Goal: Find specific page/section: Find specific page/section

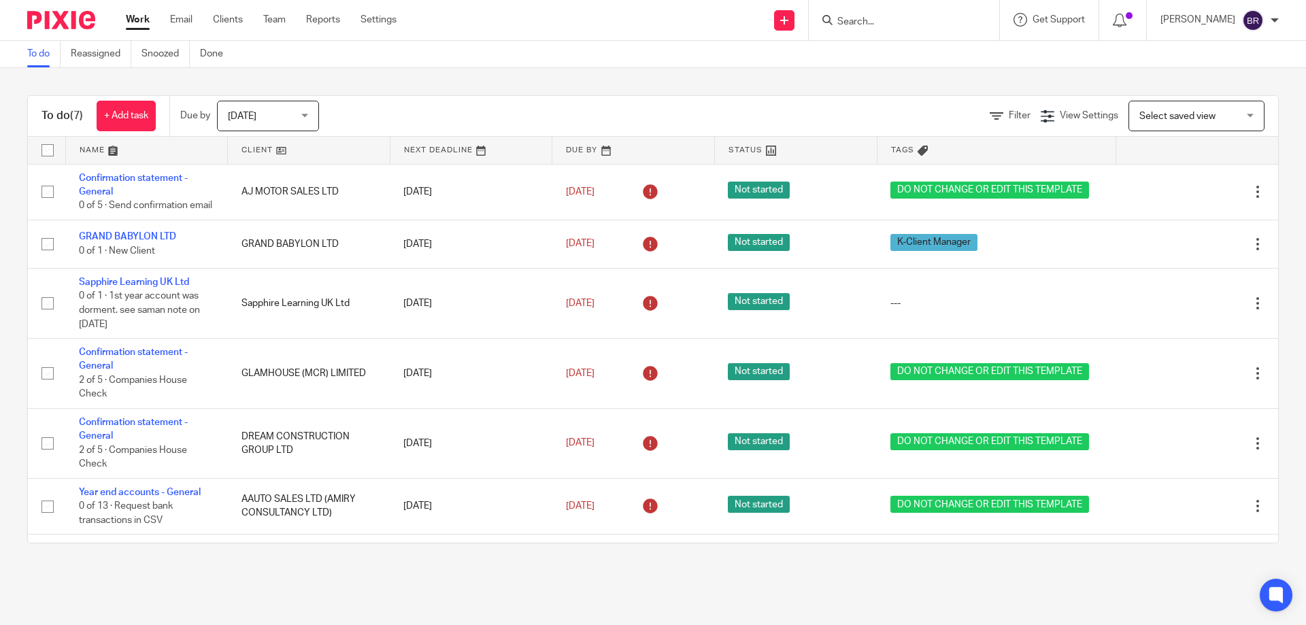
click at [902, 22] on input "Search" at bounding box center [897, 22] width 122 height 12
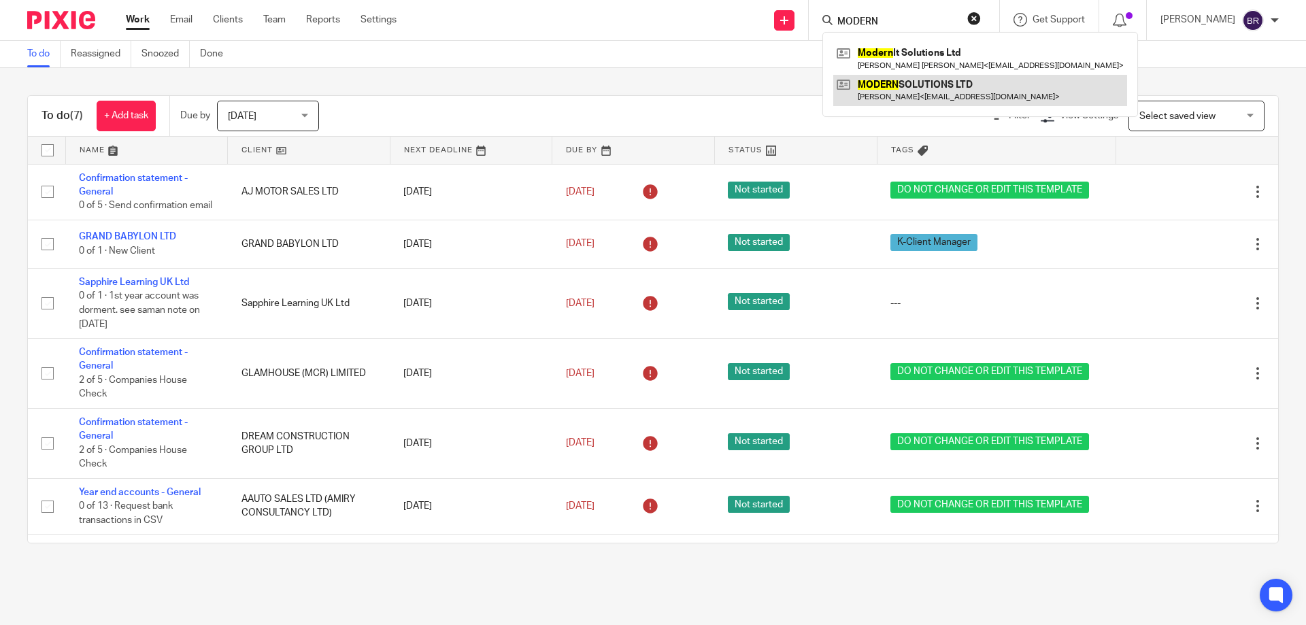
type input "MODERN"
click at [931, 90] on link at bounding box center [980, 90] width 294 height 31
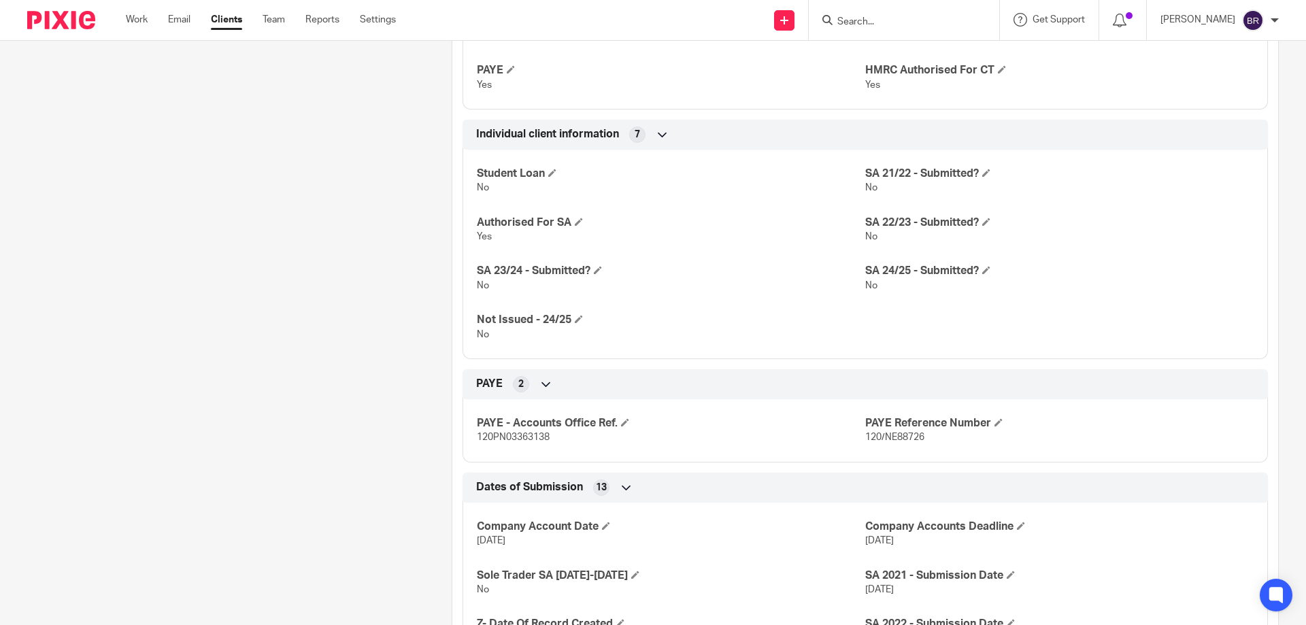
scroll to position [819, 0]
click at [894, 436] on span "120/NE88726" at bounding box center [894, 438] width 59 height 10
copy div "120/NE88726 Bookkeeping Notes 3"
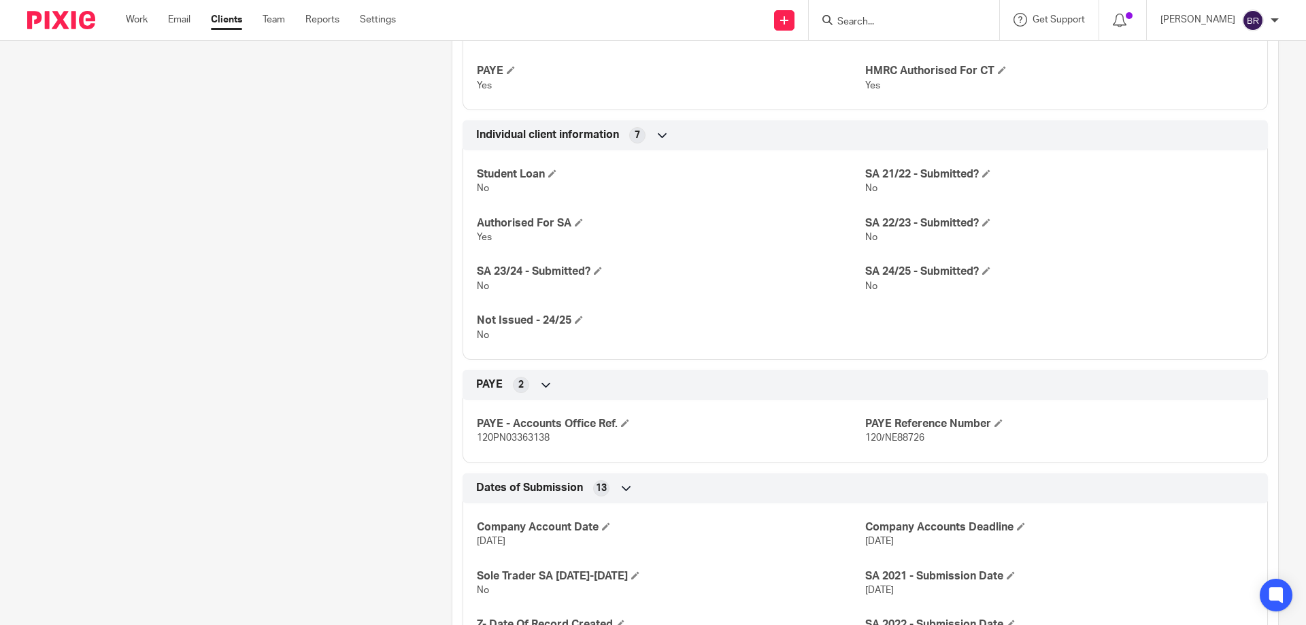
click at [527, 436] on span "120PN03363138" at bounding box center [513, 438] width 73 height 10
copy p "120PN03363138"
